Goal: Information Seeking & Learning: Learn about a topic

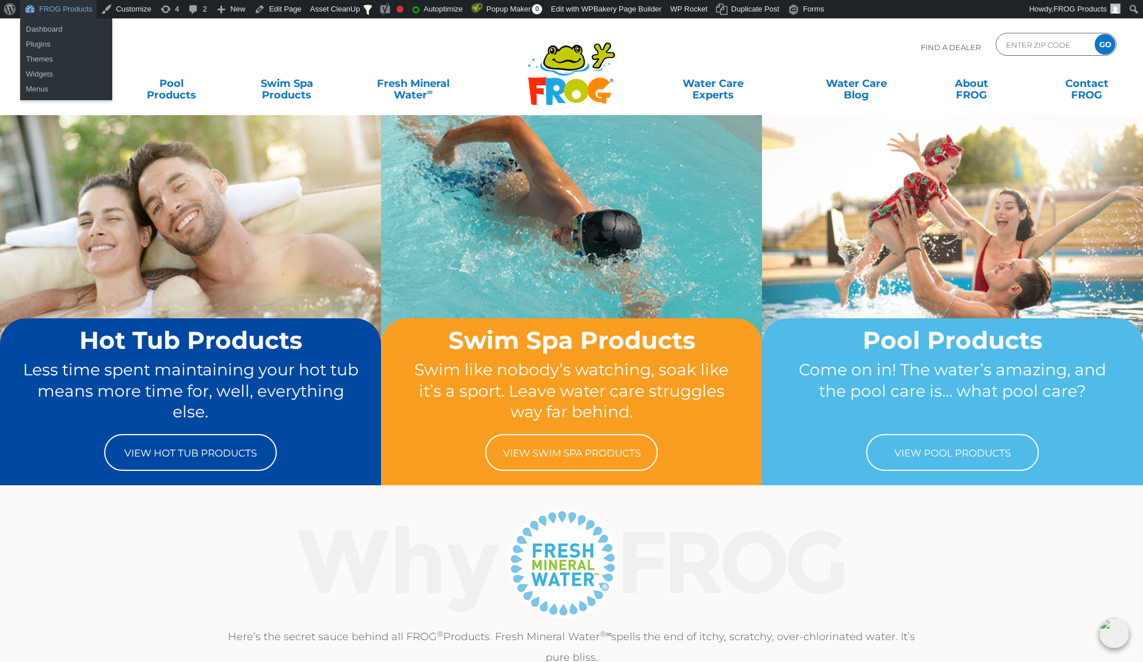
click at [67, 13] on link "FROG Products" at bounding box center [58, 9] width 77 height 18
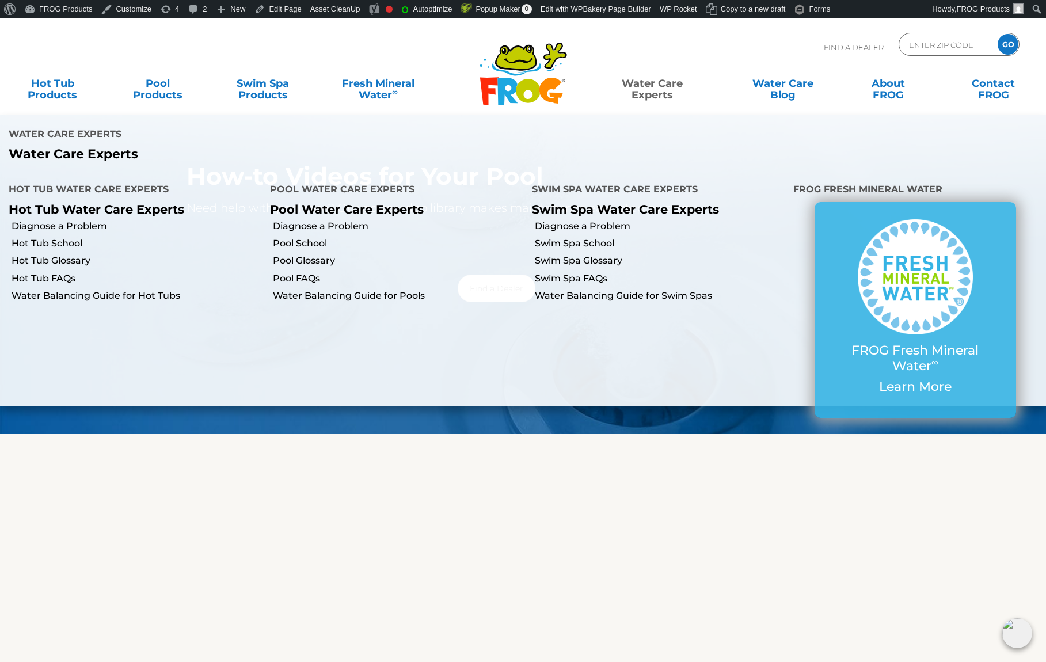
click at [659, 95] on link "Water Care Experts" at bounding box center [652, 83] width 133 height 23
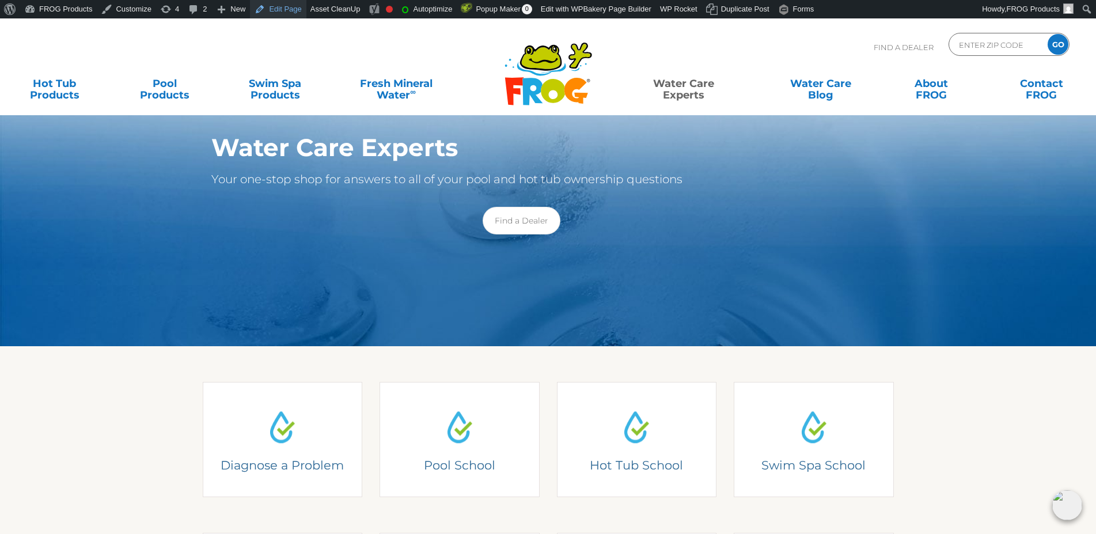
click at [267, 13] on link "Edit Page" at bounding box center [278, 9] width 56 height 18
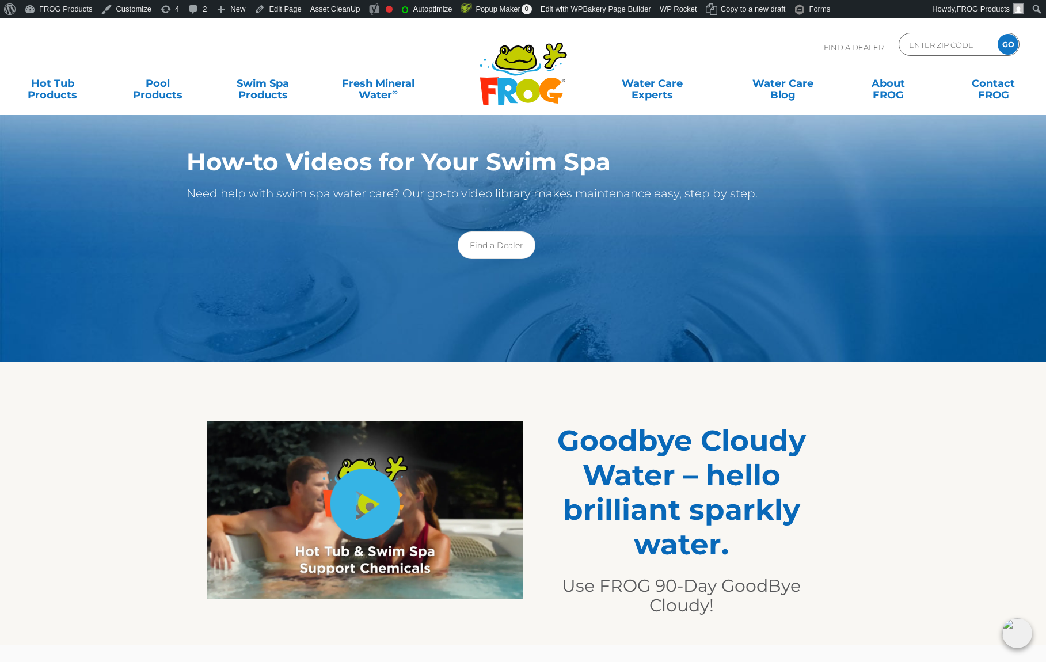
click at [368, 507] on link "hide-me" at bounding box center [365, 504] width 70 height 70
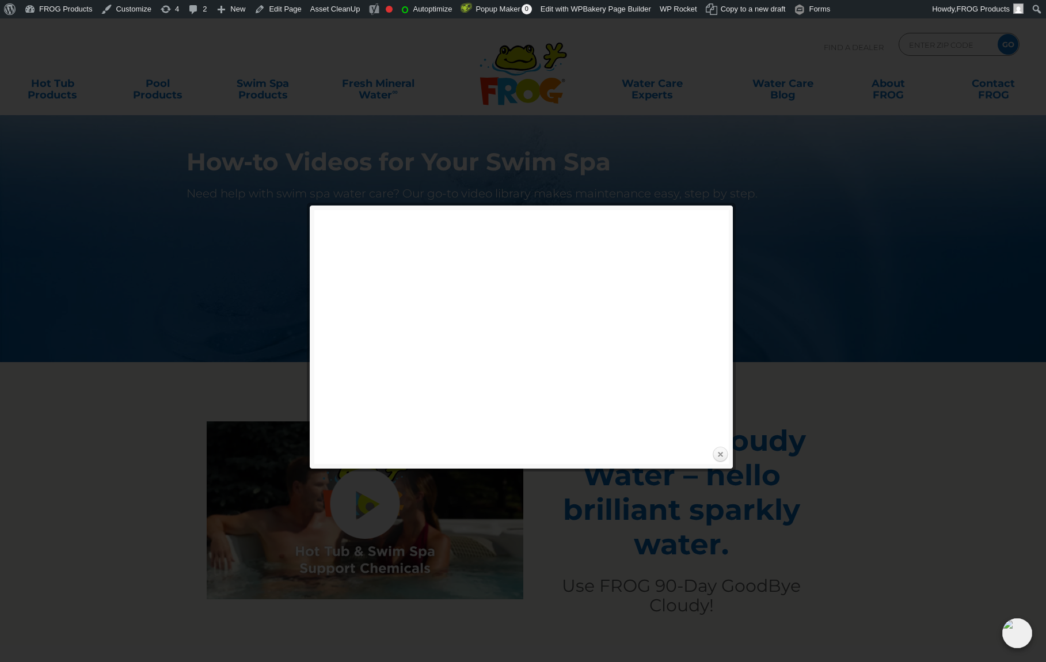
click at [722, 451] on link "Close" at bounding box center [720, 454] width 17 height 17
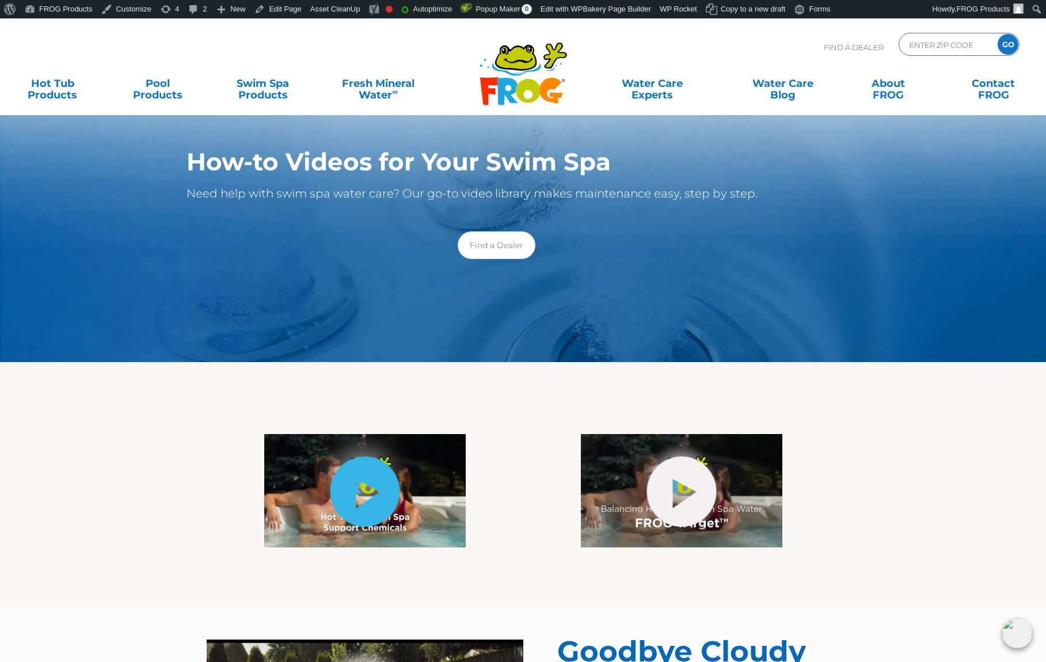
click at [370, 490] on link "hide-me" at bounding box center [365, 492] width 70 height 70
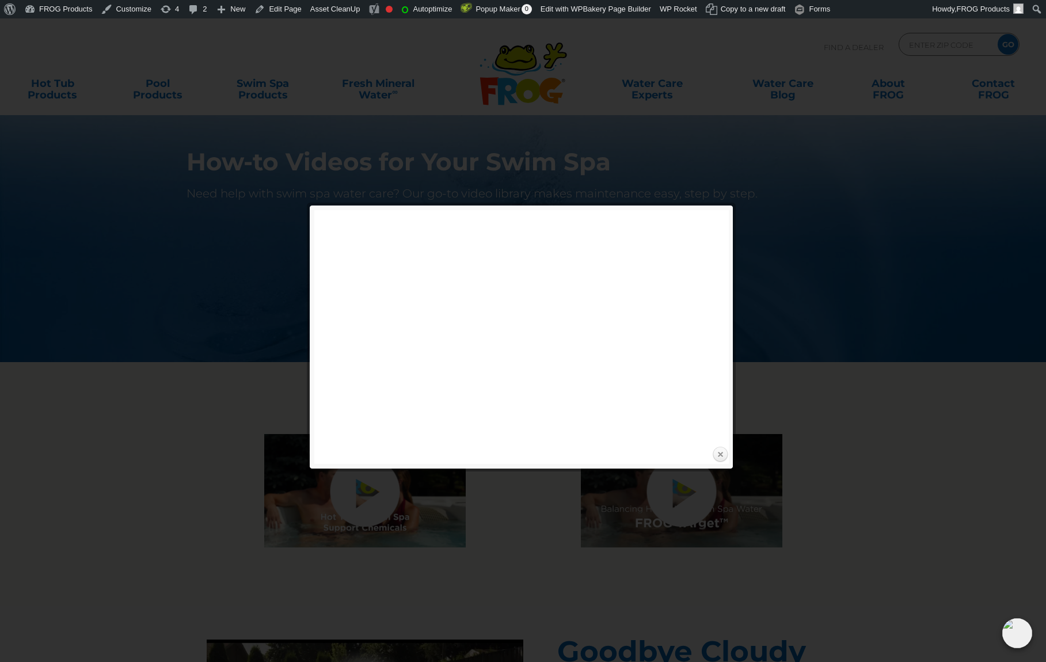
click at [718, 463] on link "Close" at bounding box center [720, 454] width 17 height 17
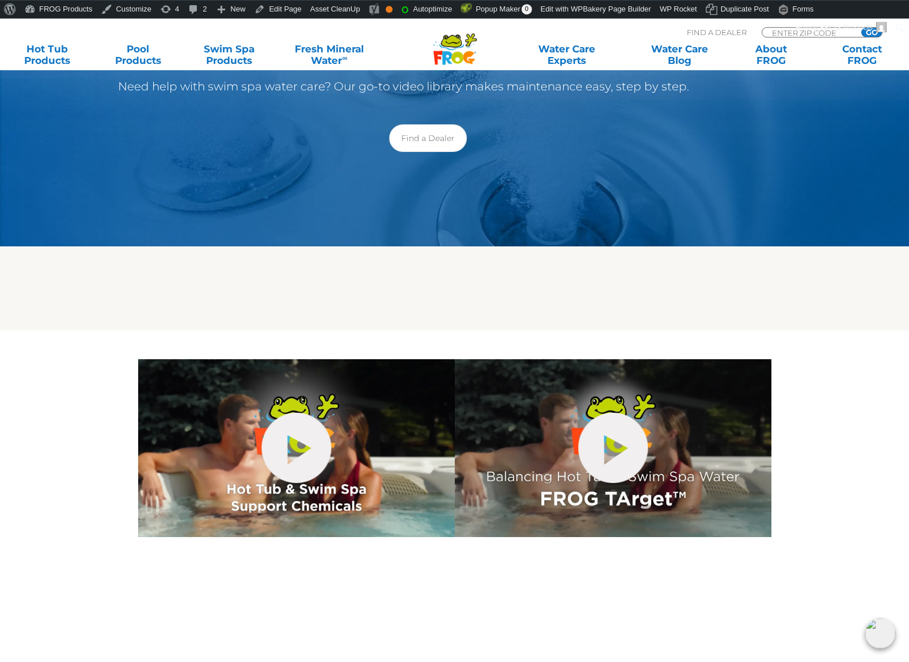
scroll to position [235, 0]
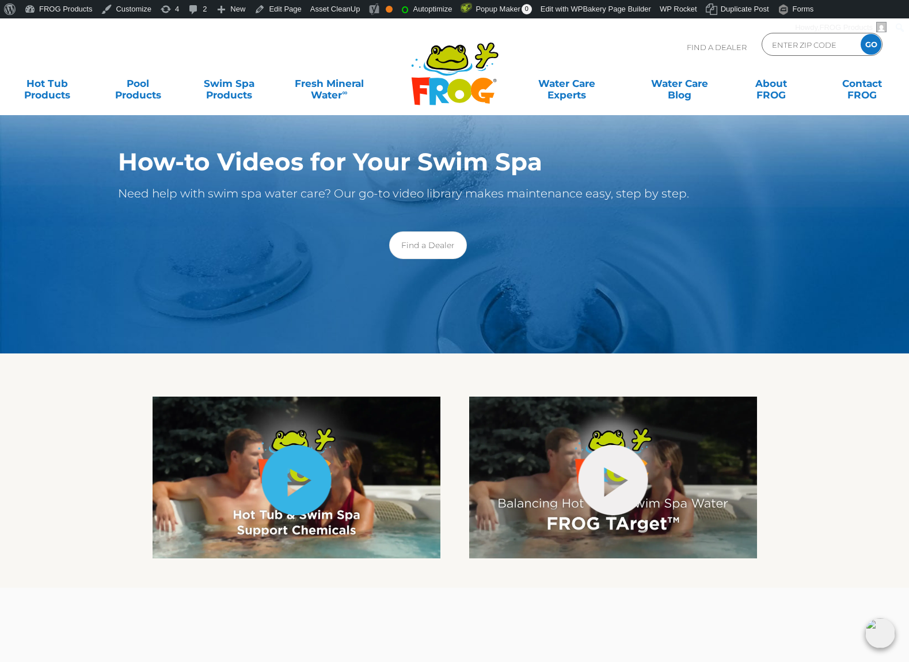
click at [311, 478] on link "hide-me" at bounding box center [296, 480] width 70 height 70
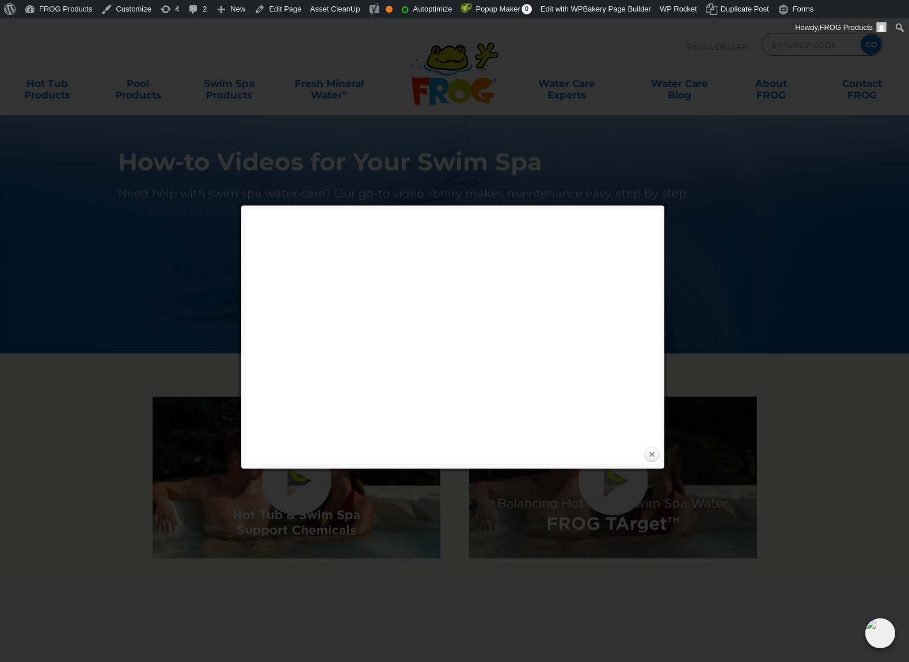
click at [654, 454] on link "Close" at bounding box center [651, 454] width 17 height 17
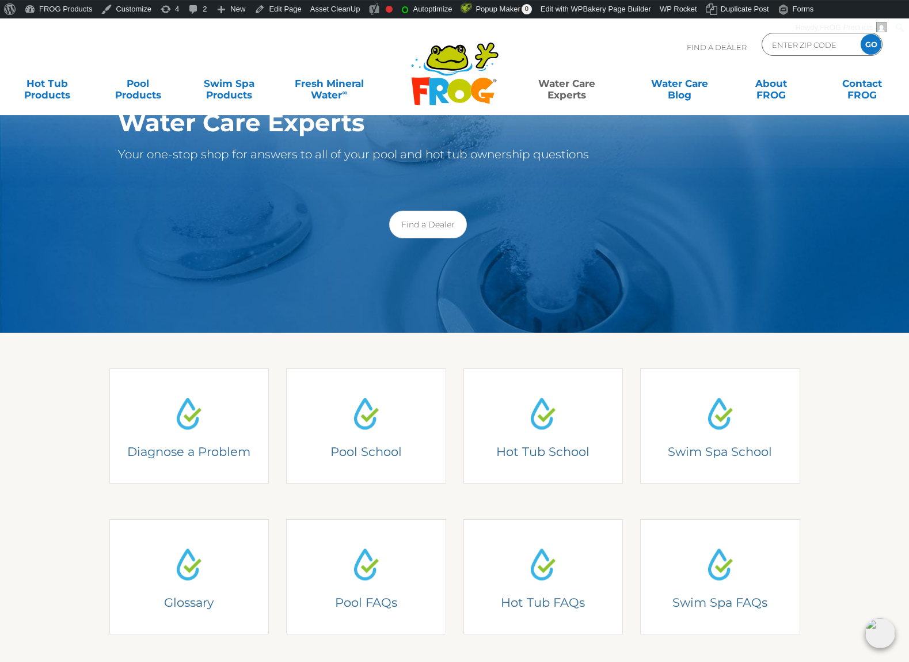
scroll to position [59, 0]
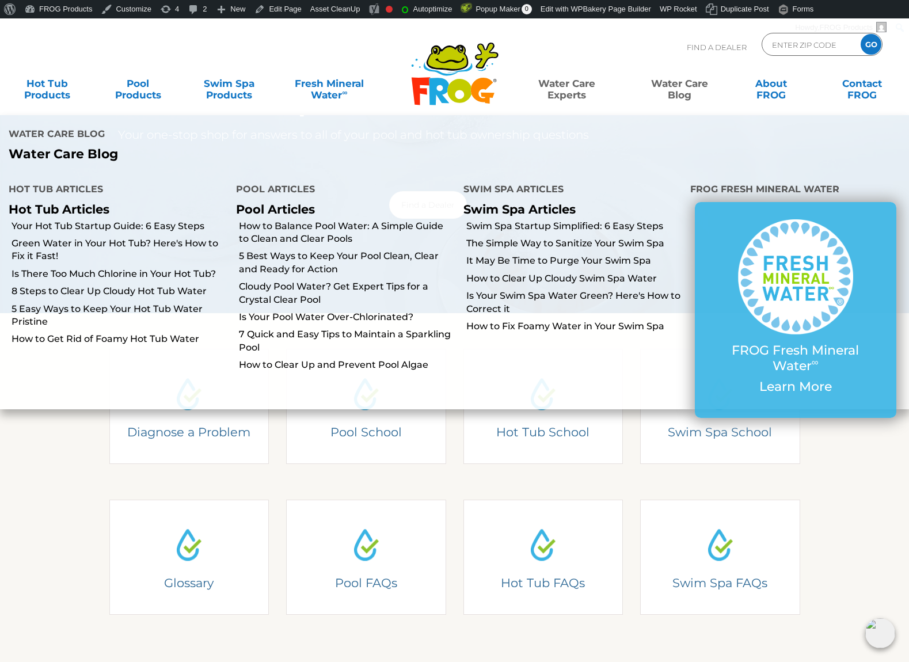
click at [679, 90] on link "Water Care Blog" at bounding box center [679, 83] width 71 height 23
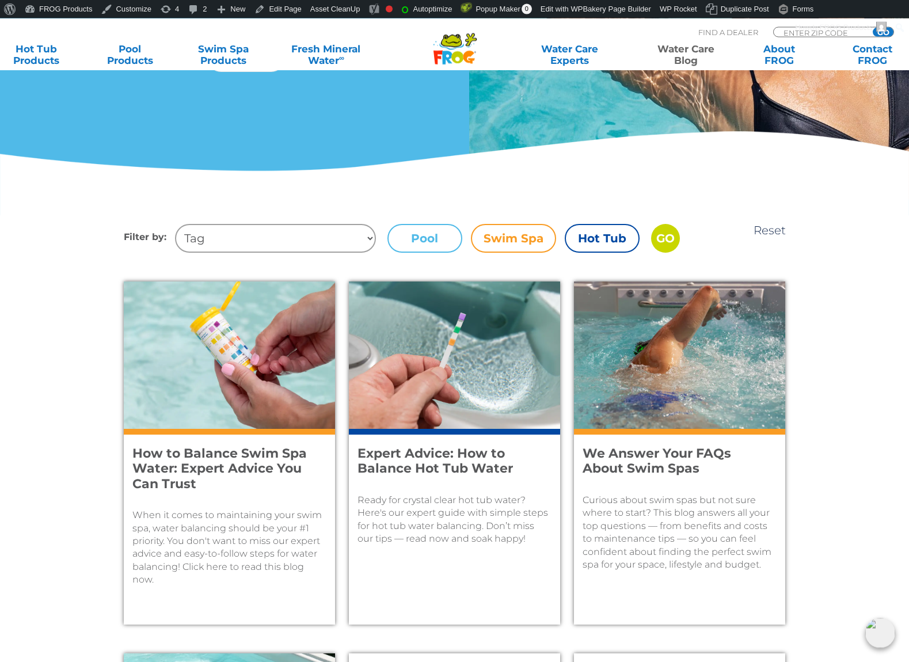
scroll to position [294, 0]
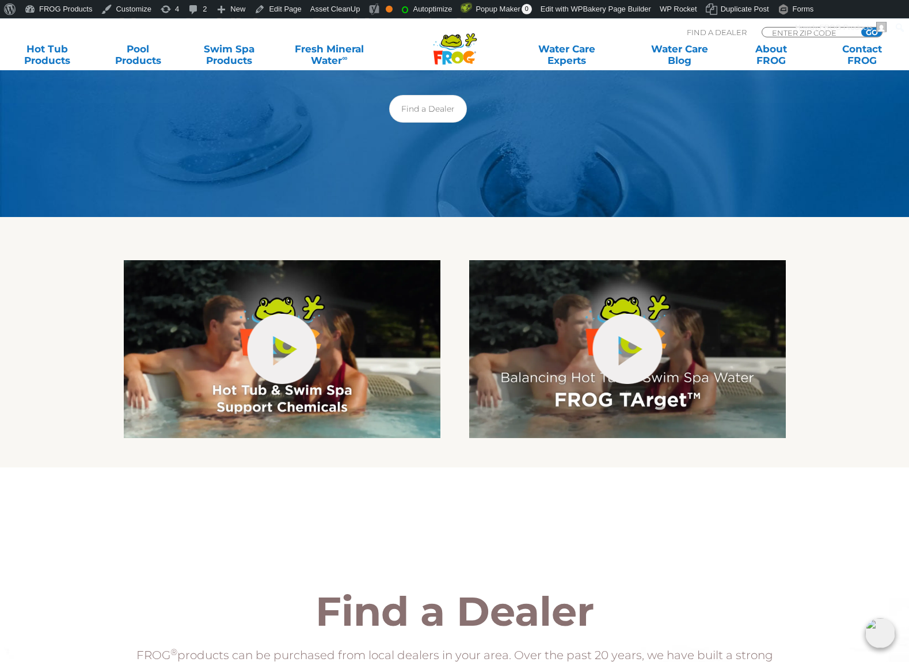
scroll to position [176, 0]
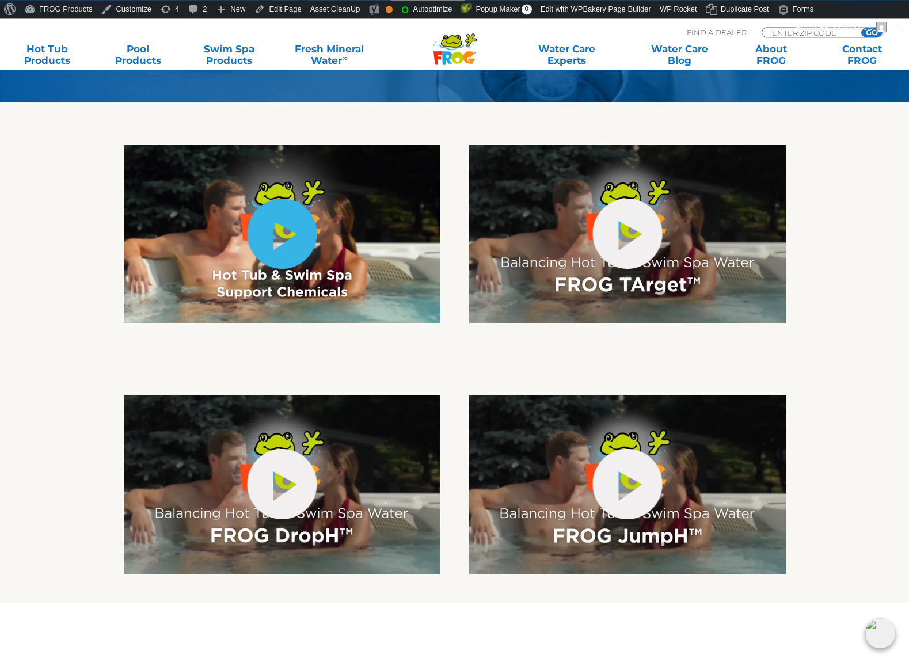
scroll to position [294, 0]
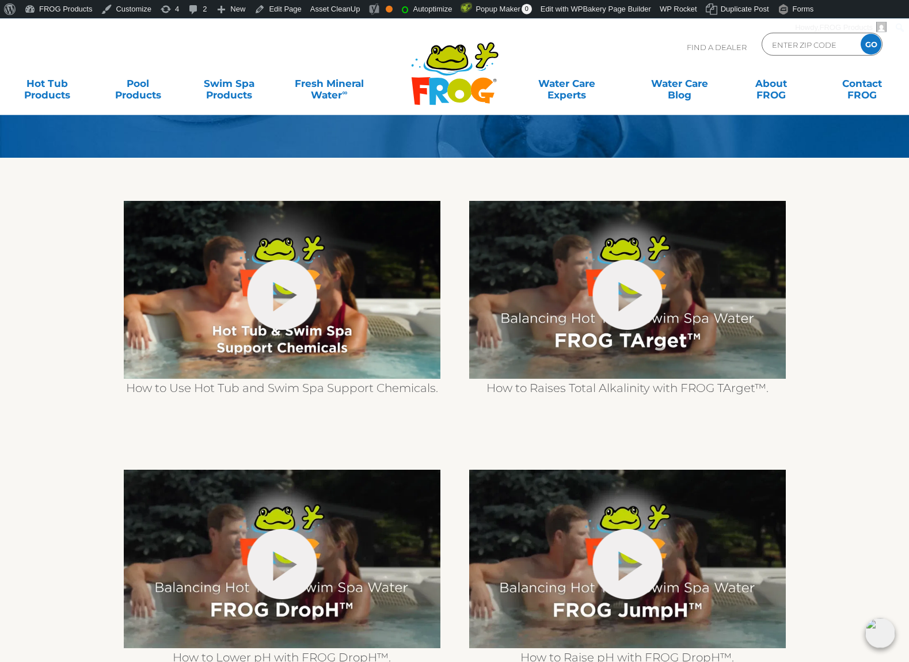
scroll to position [59, 0]
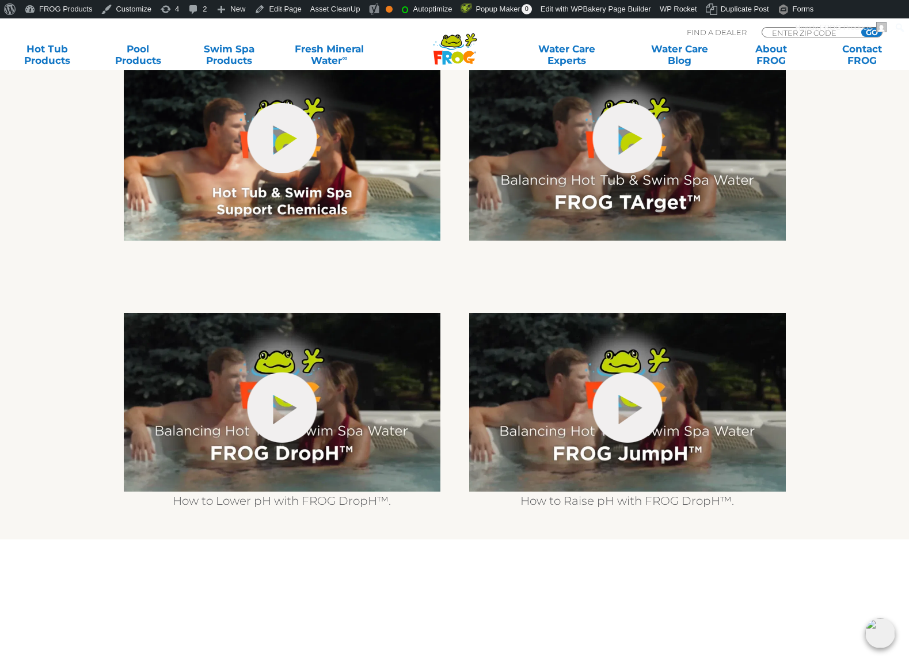
scroll to position [59, 0]
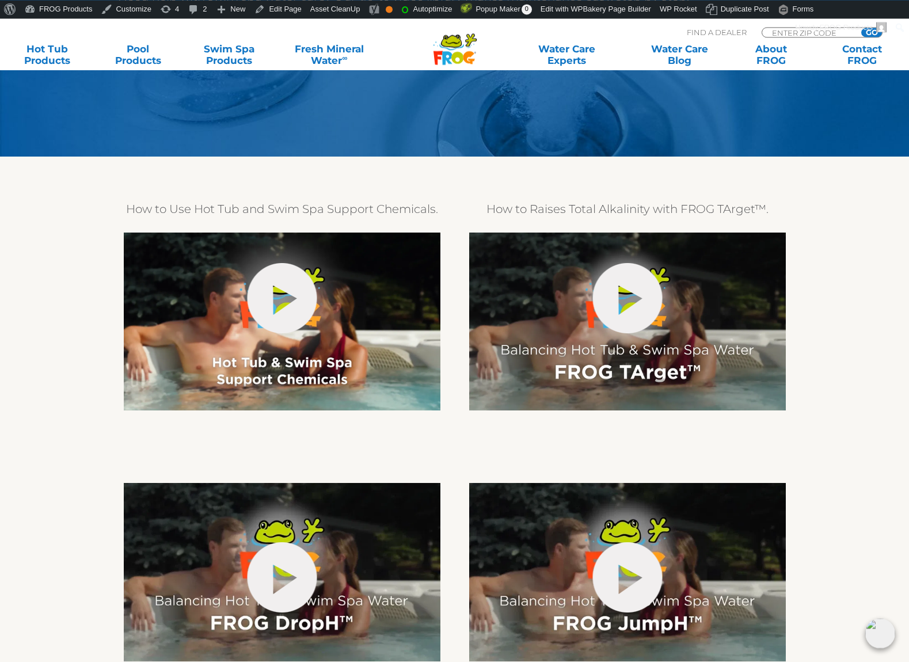
scroll to position [176, 0]
